Goal: Navigation & Orientation: Understand site structure

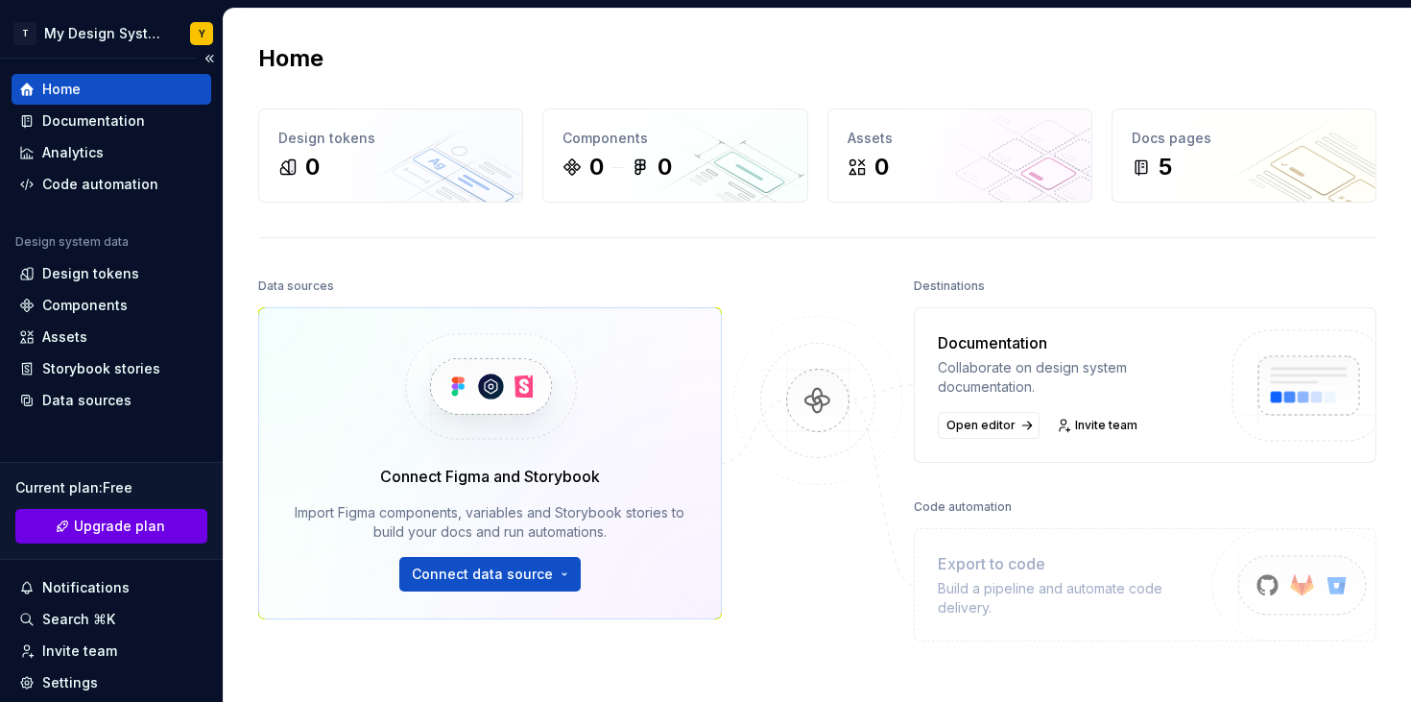
scroll to position [126, 0]
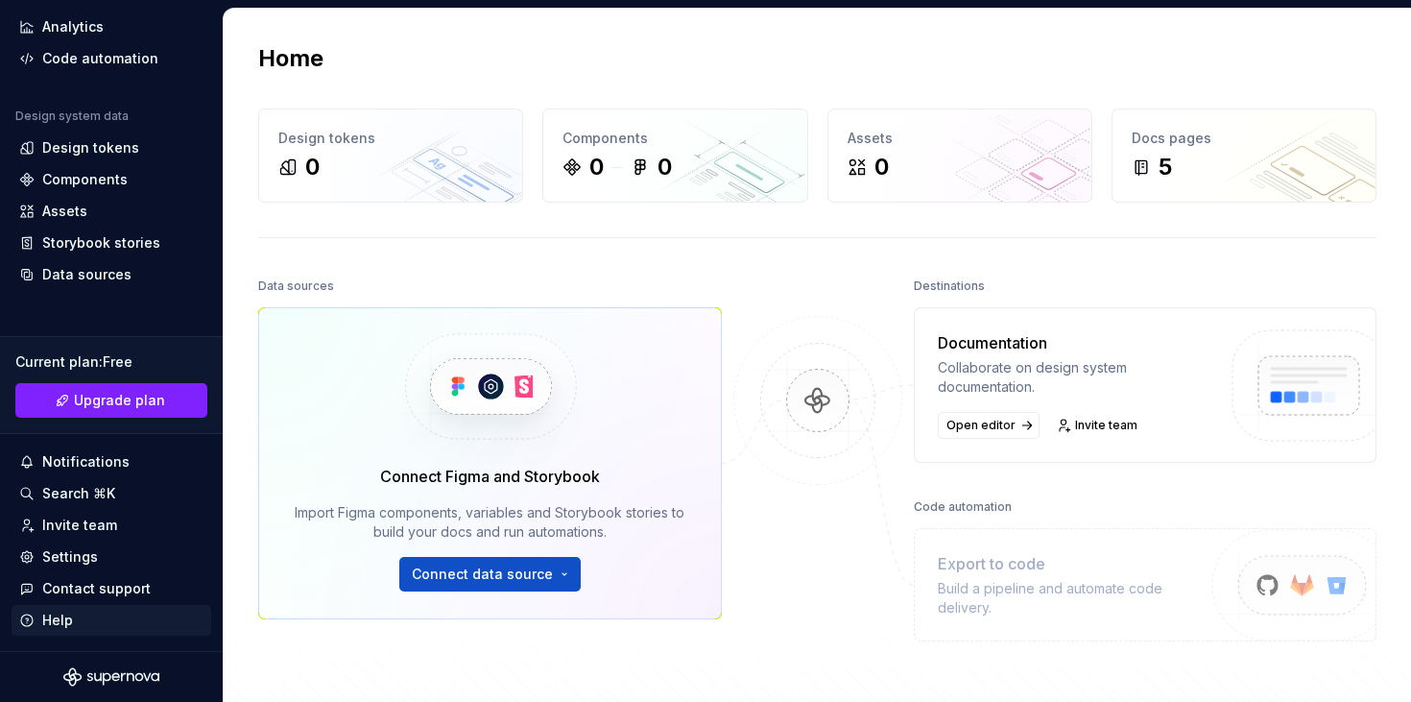
click at [69, 618] on div "Help" at bounding box center [57, 620] width 31 height 19
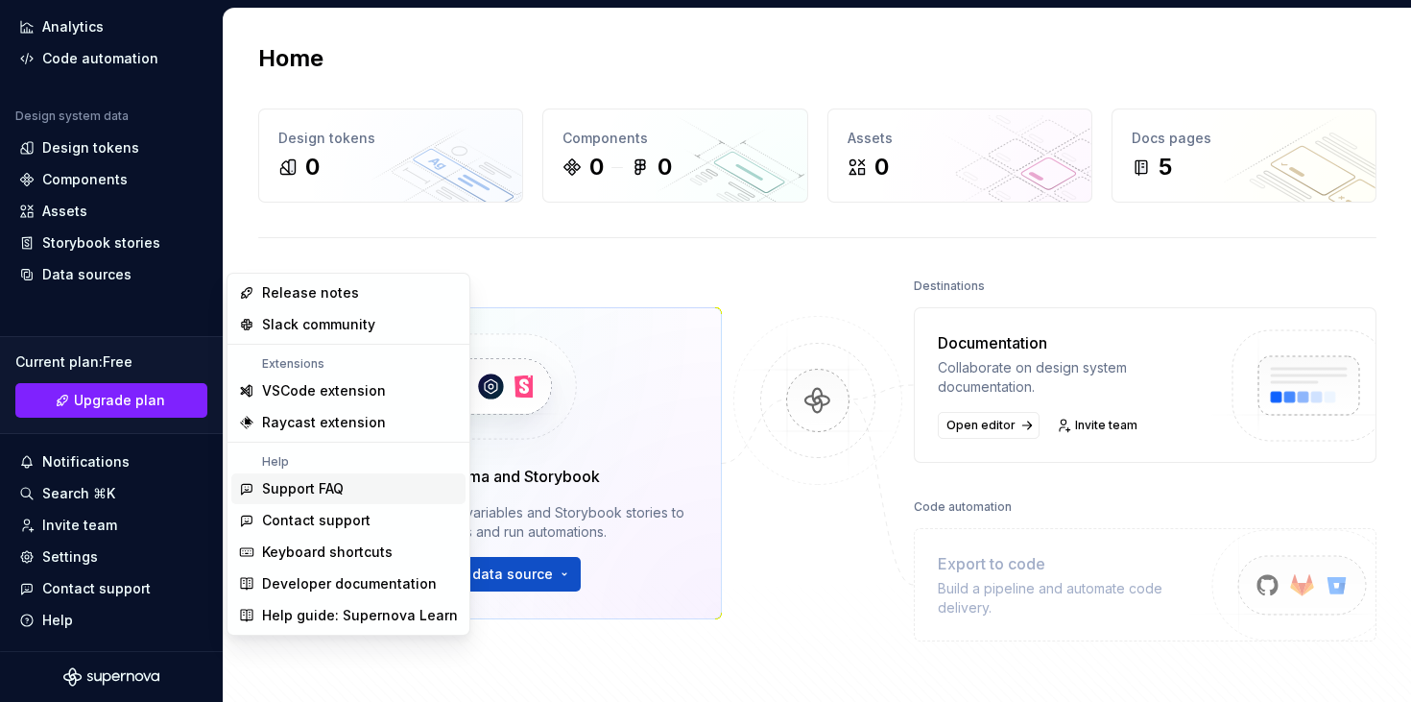
click at [314, 490] on div "Support FAQ" at bounding box center [303, 488] width 82 height 19
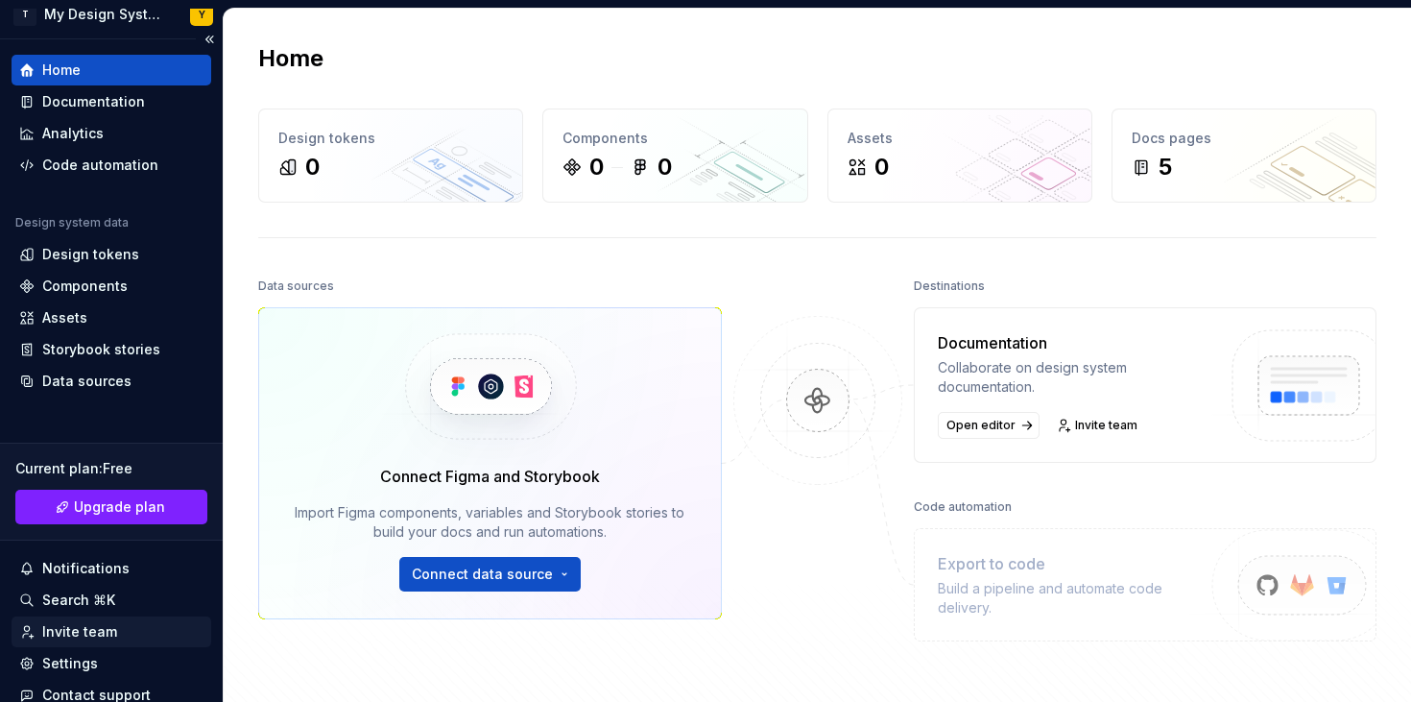
scroll to position [0, 0]
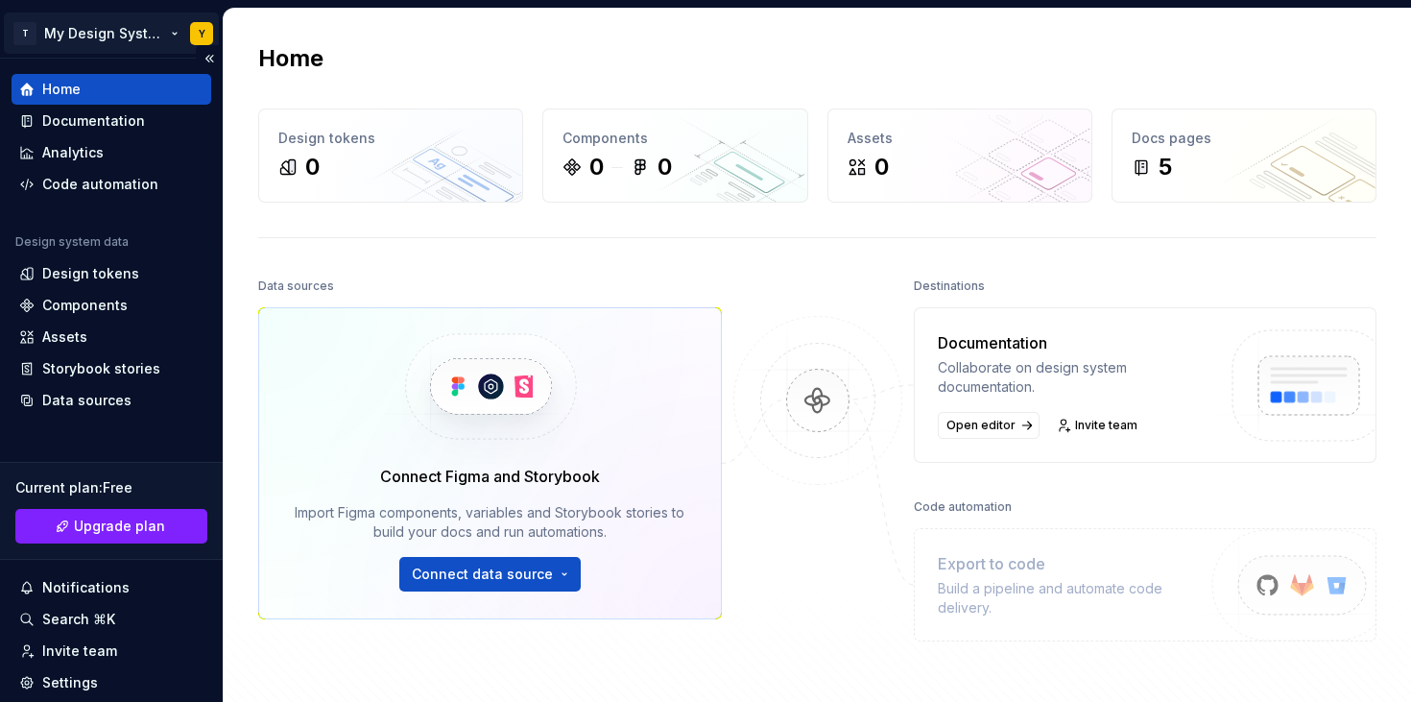
click at [111, 20] on html "T My Design System Y Home Documentation Analytics Code automation Design system…" at bounding box center [705, 351] width 1411 height 702
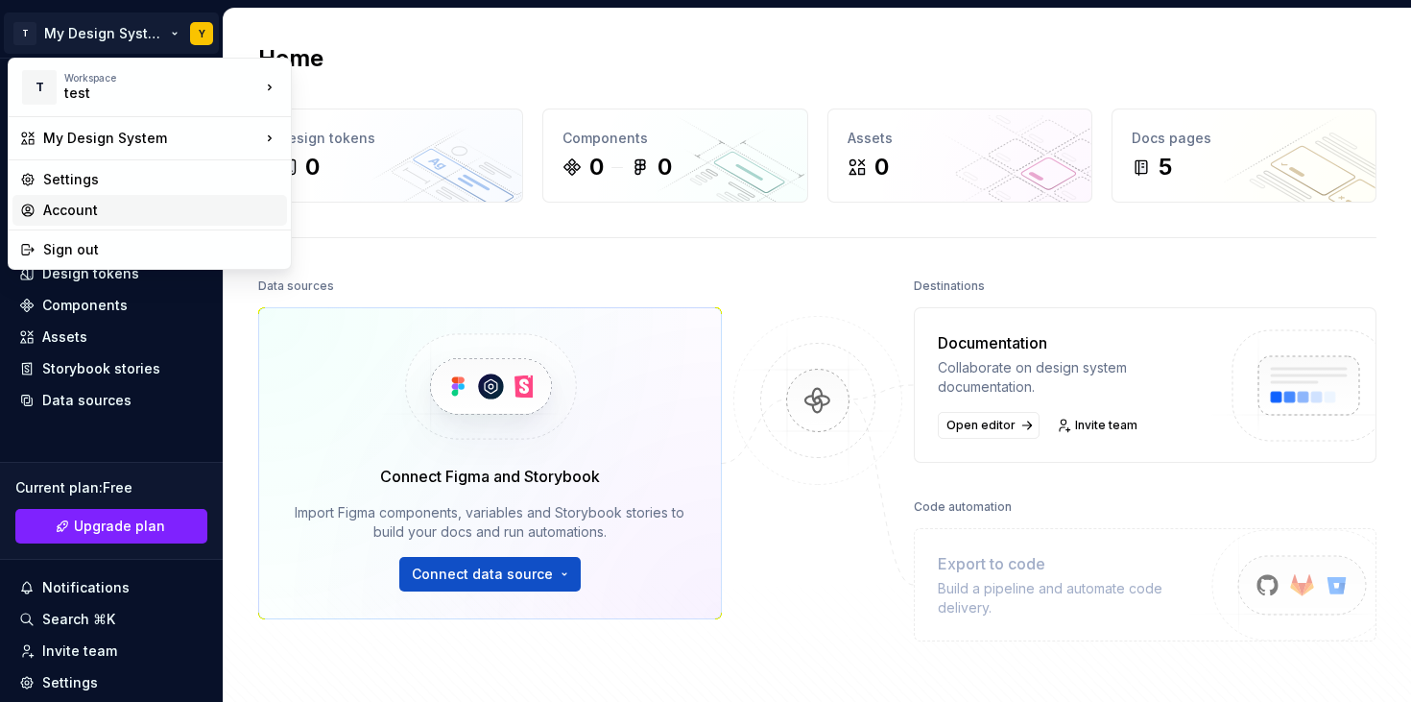
click at [73, 212] on div "Account" at bounding box center [161, 210] width 236 height 19
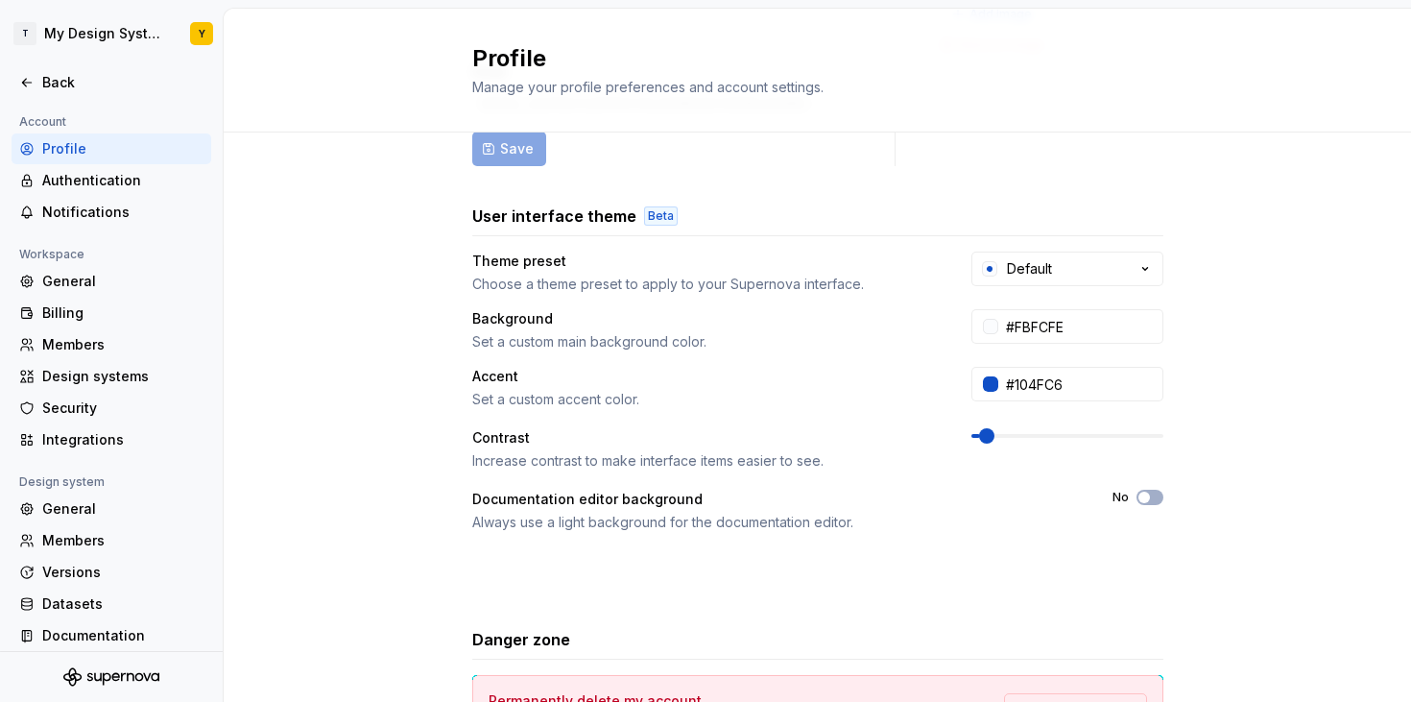
scroll to position [398, 0]
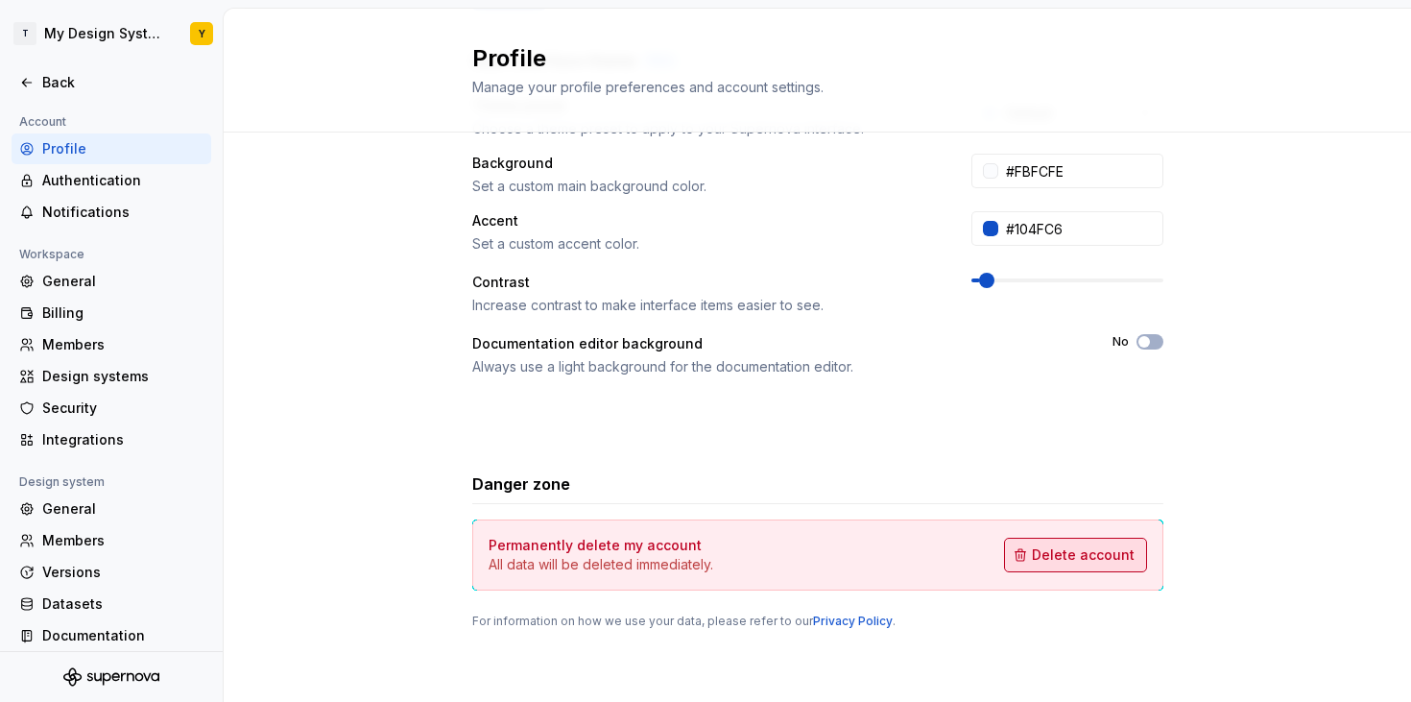
click at [1124, 548] on span "Delete account" at bounding box center [1083, 554] width 103 height 19
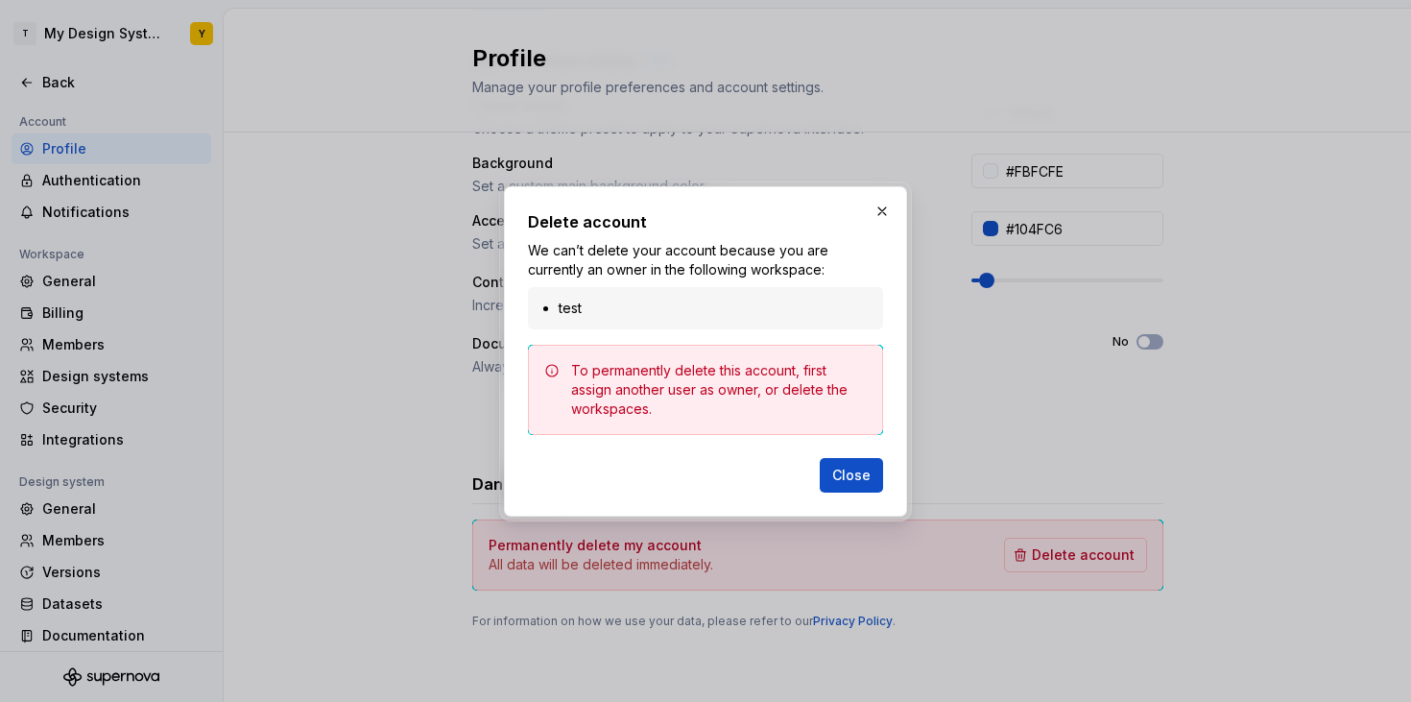
click at [789, 413] on div "To permanently delete this account, first assign another user as owner, or dele…" at bounding box center [719, 390] width 296 height 58
click at [712, 315] on li "test" at bounding box center [715, 308] width 313 height 19
click at [879, 214] on button "button" at bounding box center [882, 211] width 27 height 27
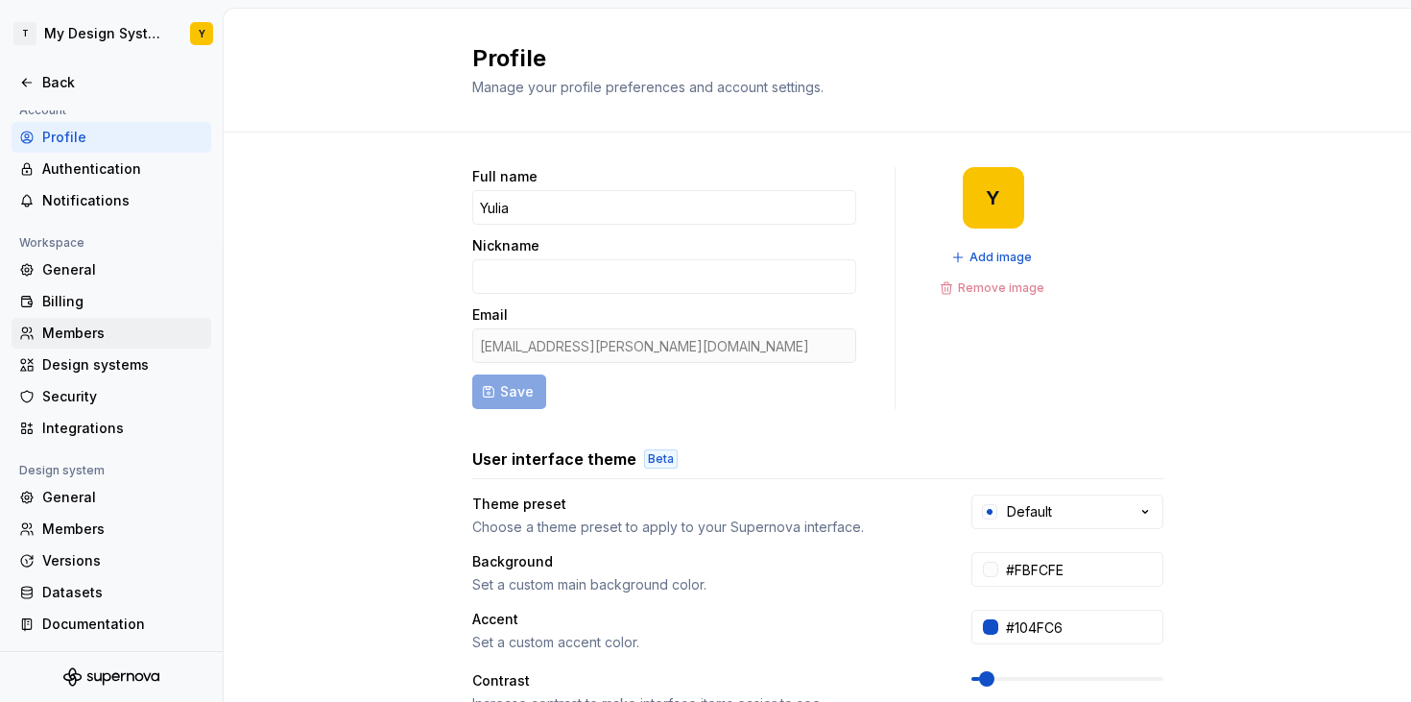
scroll to position [0, 0]
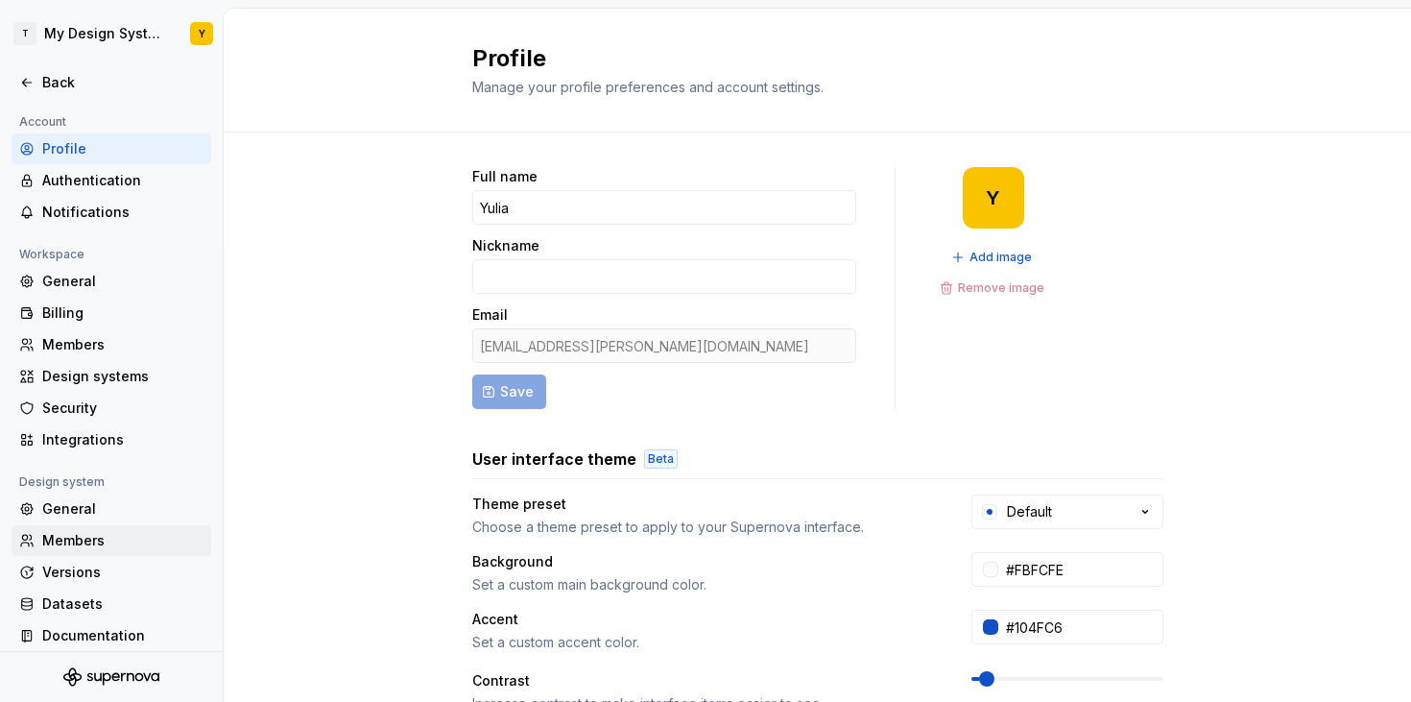
click at [56, 549] on div "Members" at bounding box center [112, 540] width 200 height 31
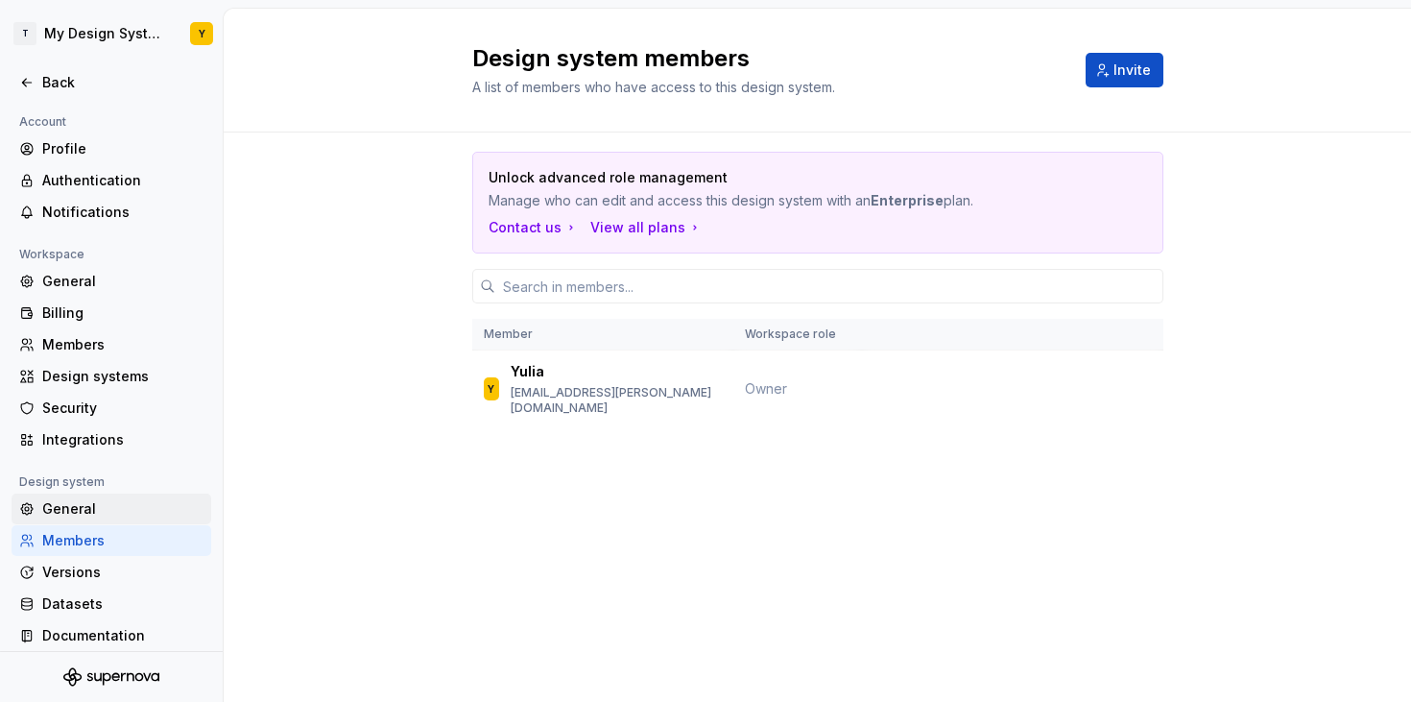
click at [53, 510] on div "General" at bounding box center [122, 508] width 161 height 19
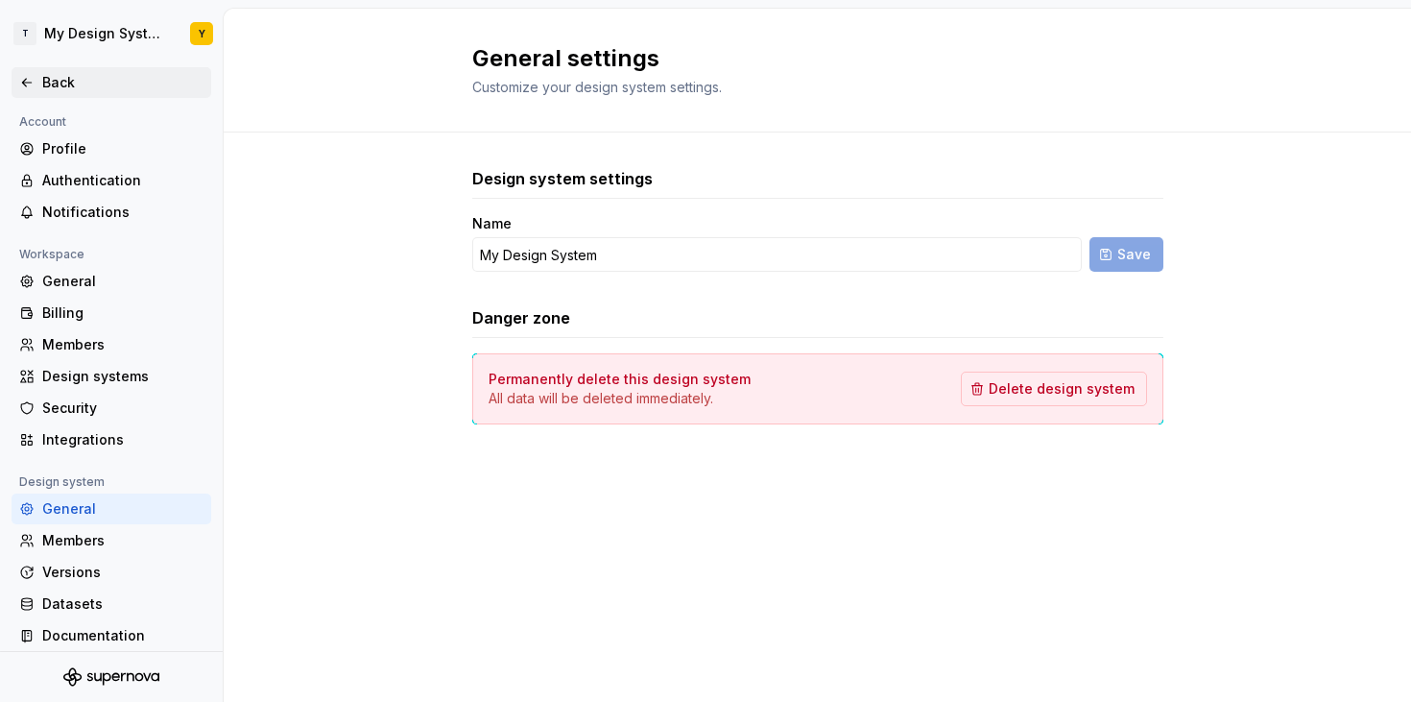
click at [37, 74] on div "Back" at bounding box center [111, 82] width 184 height 19
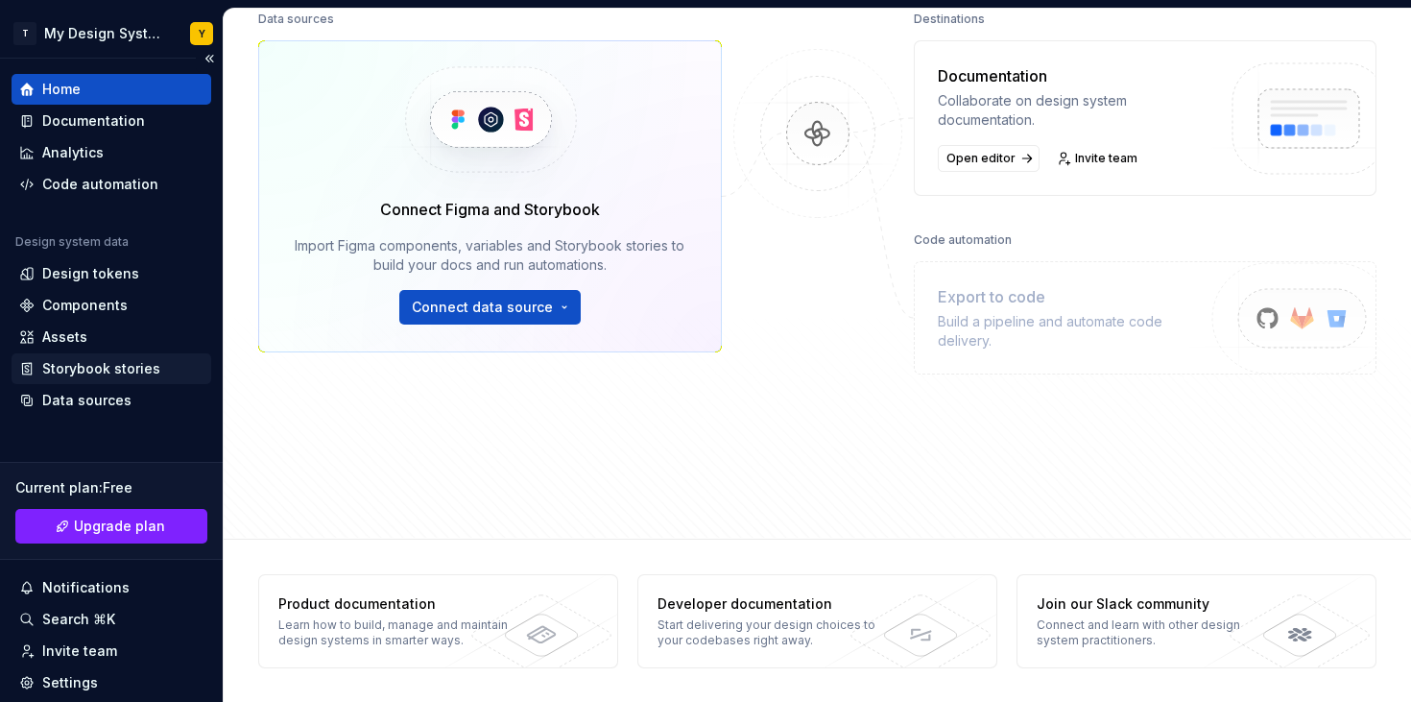
click at [78, 362] on div "Storybook stories" at bounding box center [101, 368] width 118 height 19
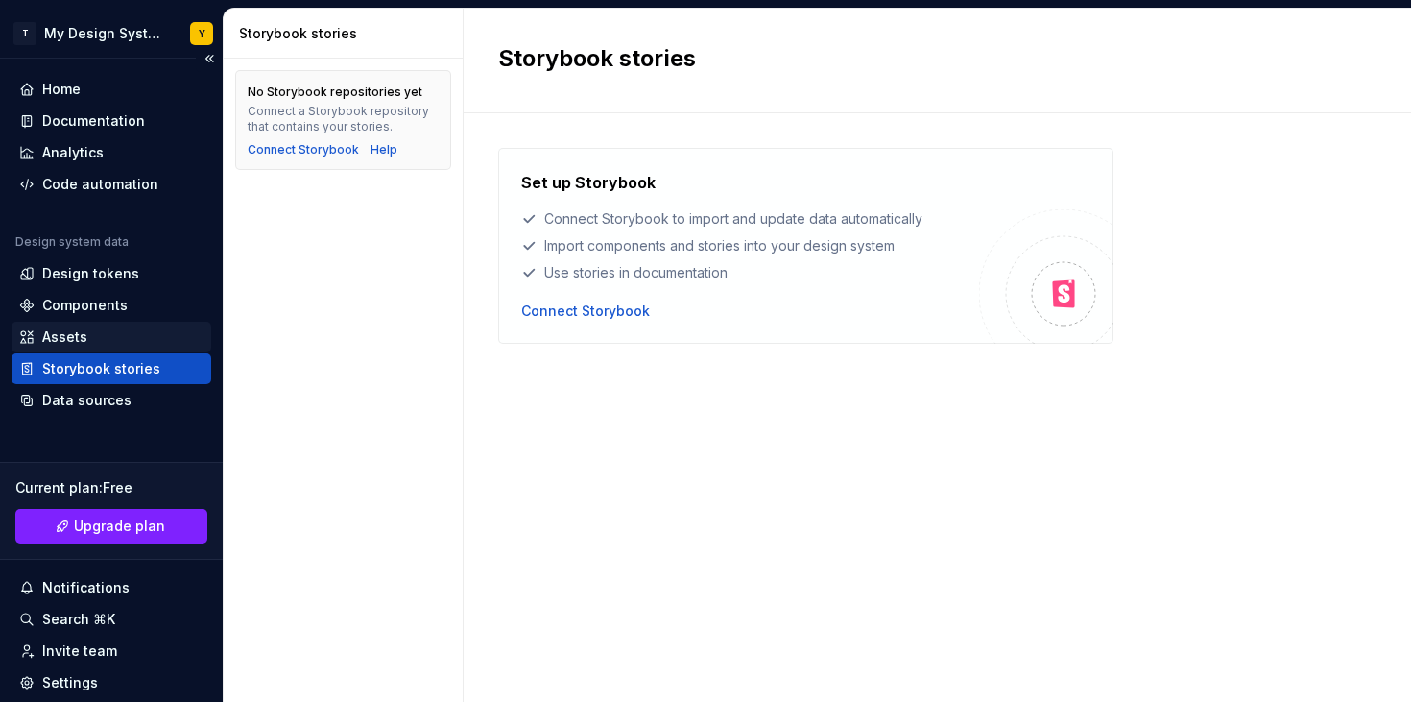
click at [63, 340] on div "Assets" at bounding box center [64, 336] width 45 height 19
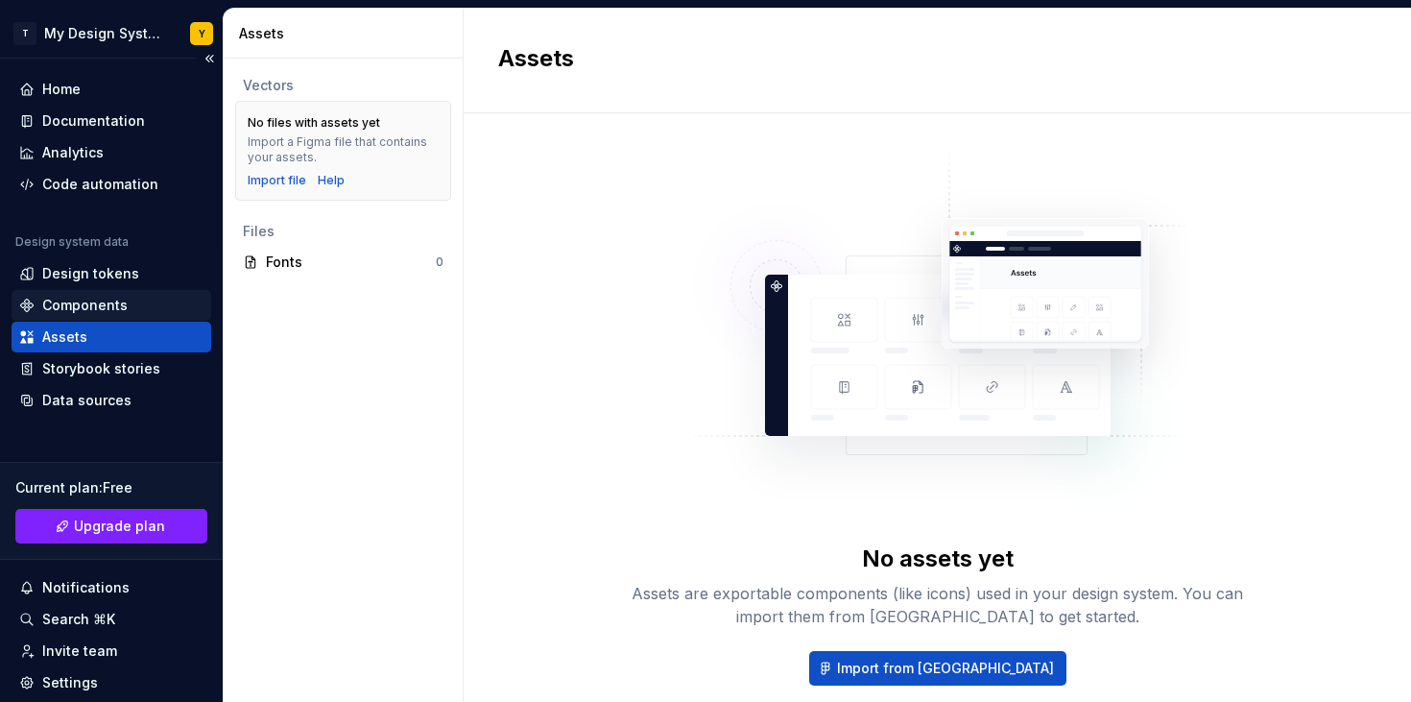
click at [66, 300] on div "Components" at bounding box center [84, 305] width 85 height 19
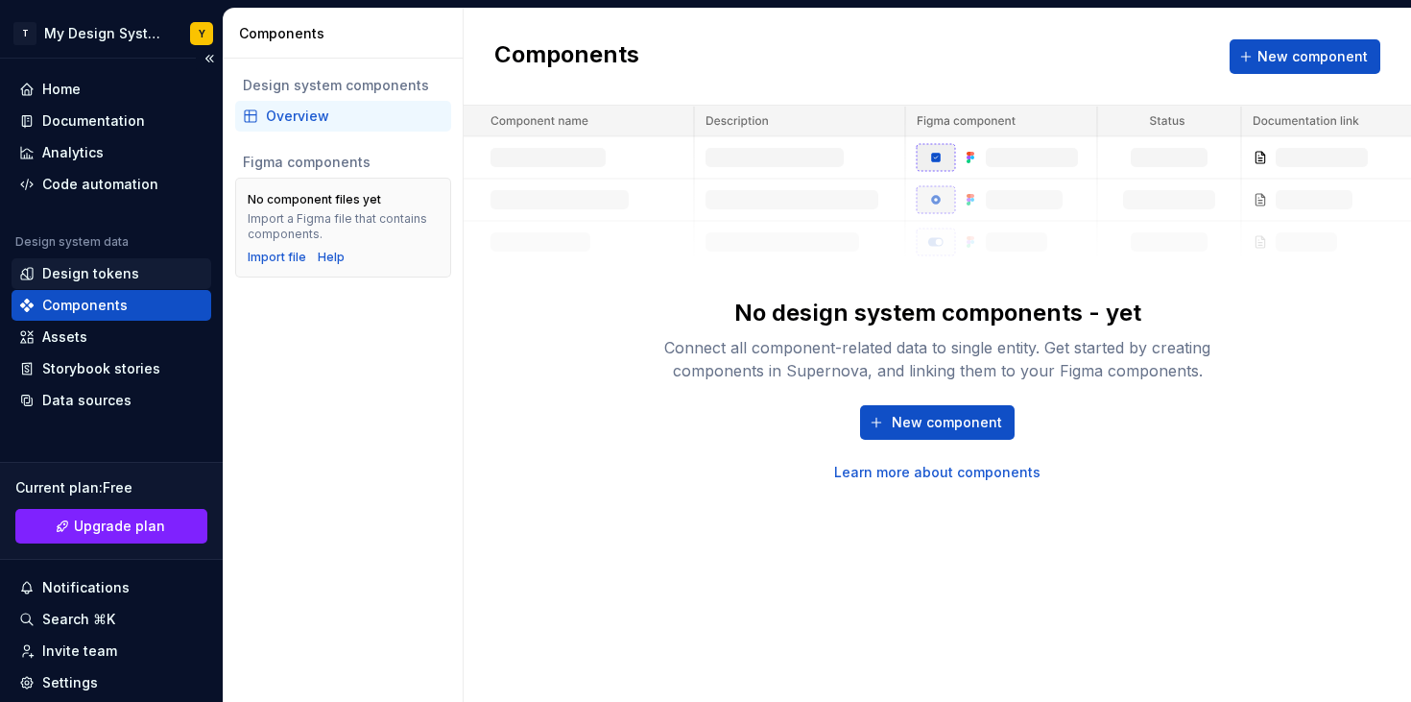
click at [64, 280] on div "Design tokens" at bounding box center [90, 273] width 97 height 19
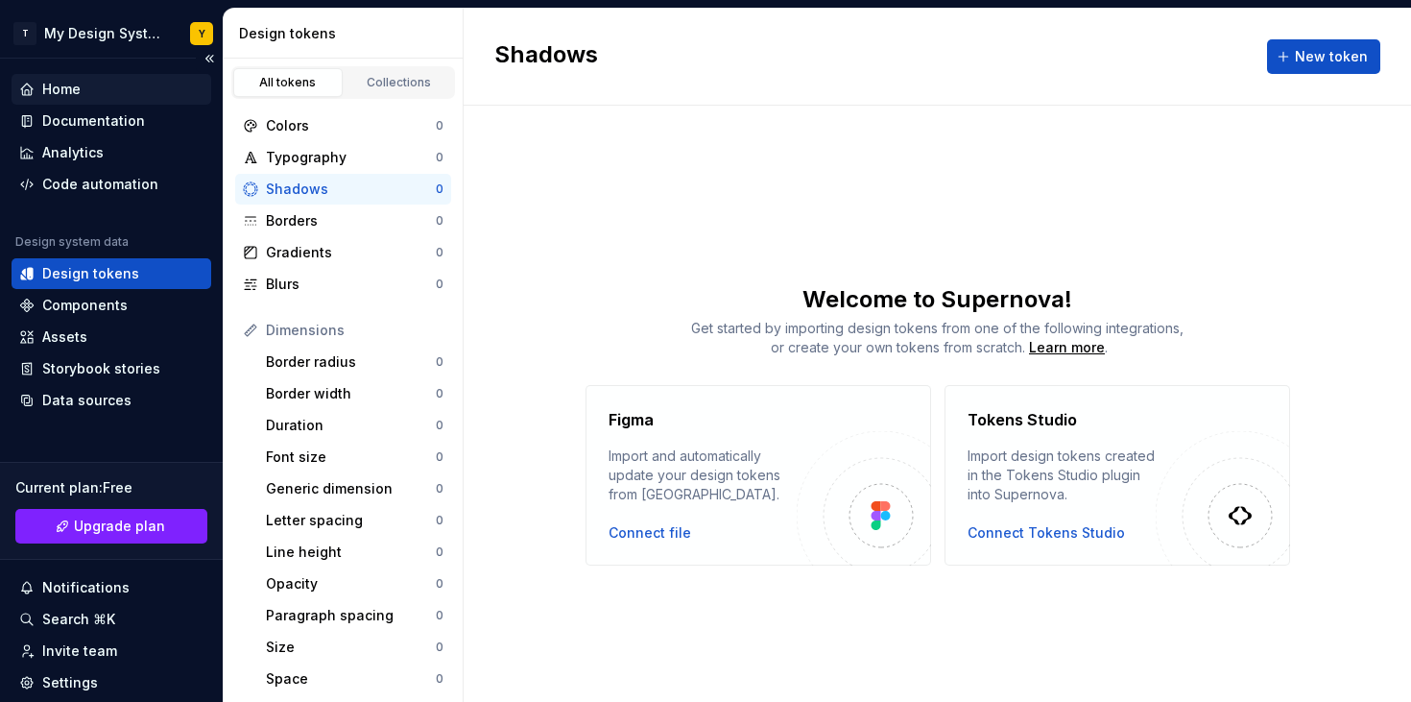
click at [52, 86] on div "Home" at bounding box center [61, 89] width 38 height 19
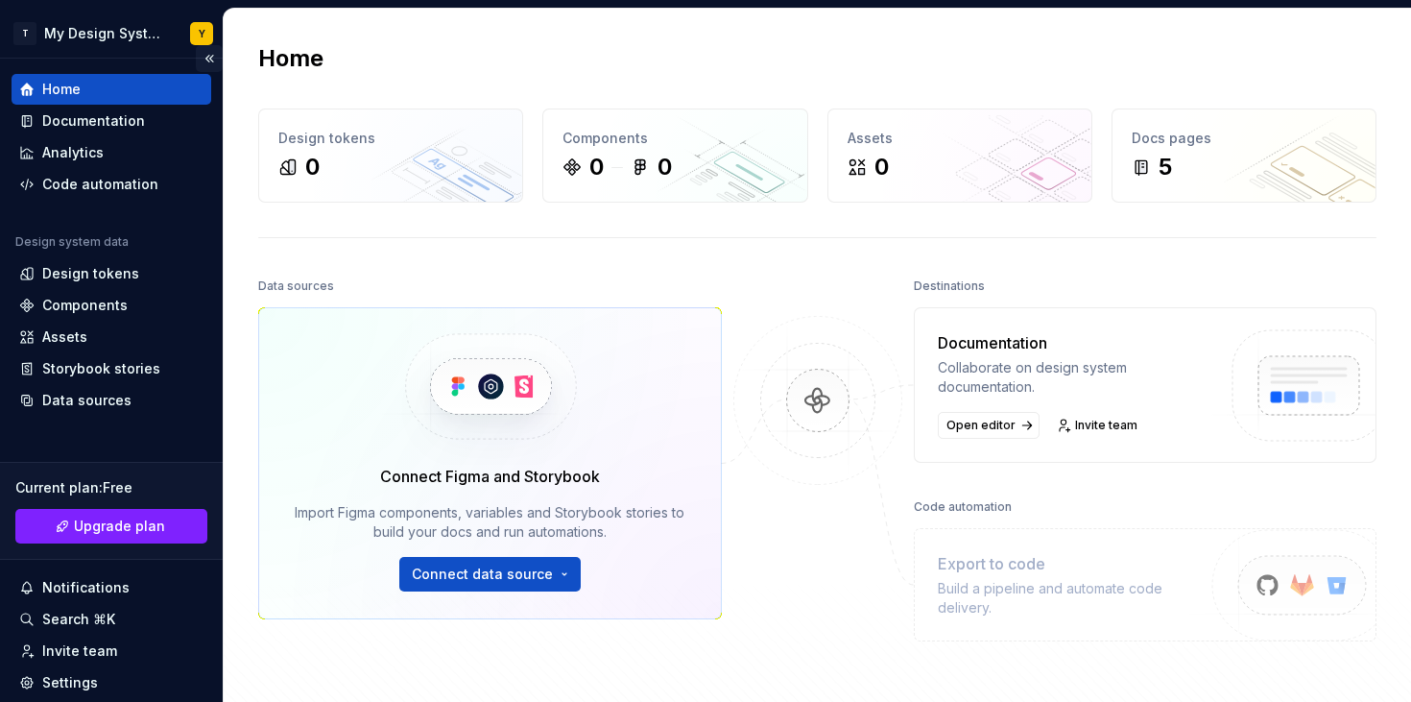
click at [209, 60] on button "Collapse sidebar" at bounding box center [209, 58] width 27 height 27
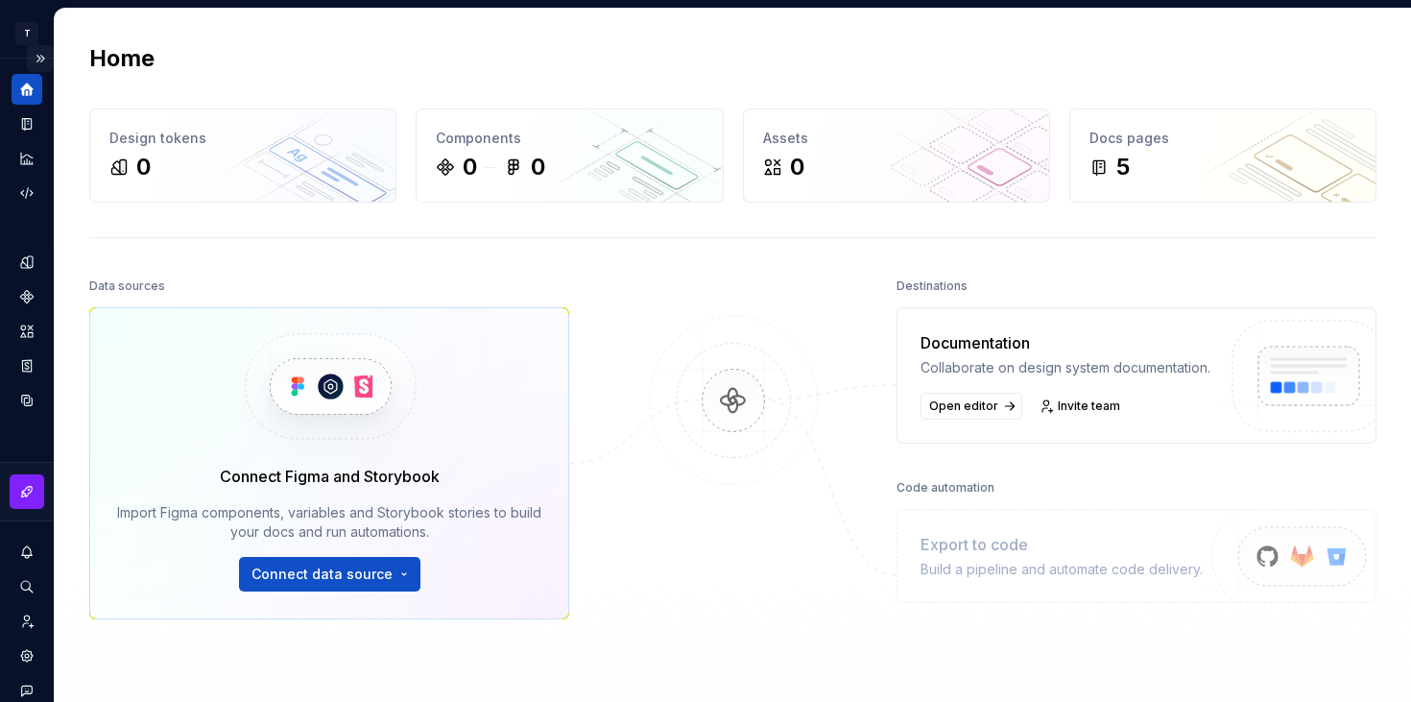
click at [39, 61] on button "Expand sidebar" at bounding box center [40, 58] width 27 height 27
